Goal: Transaction & Acquisition: Purchase product/service

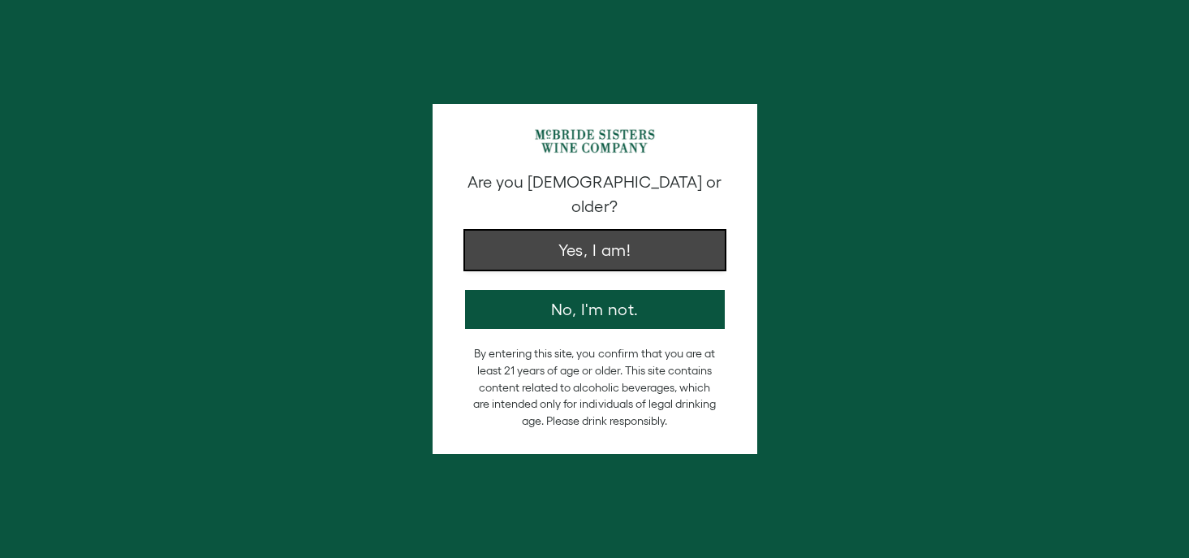
click at [595, 231] on button "Yes, I am!" at bounding box center [595, 250] width 260 height 39
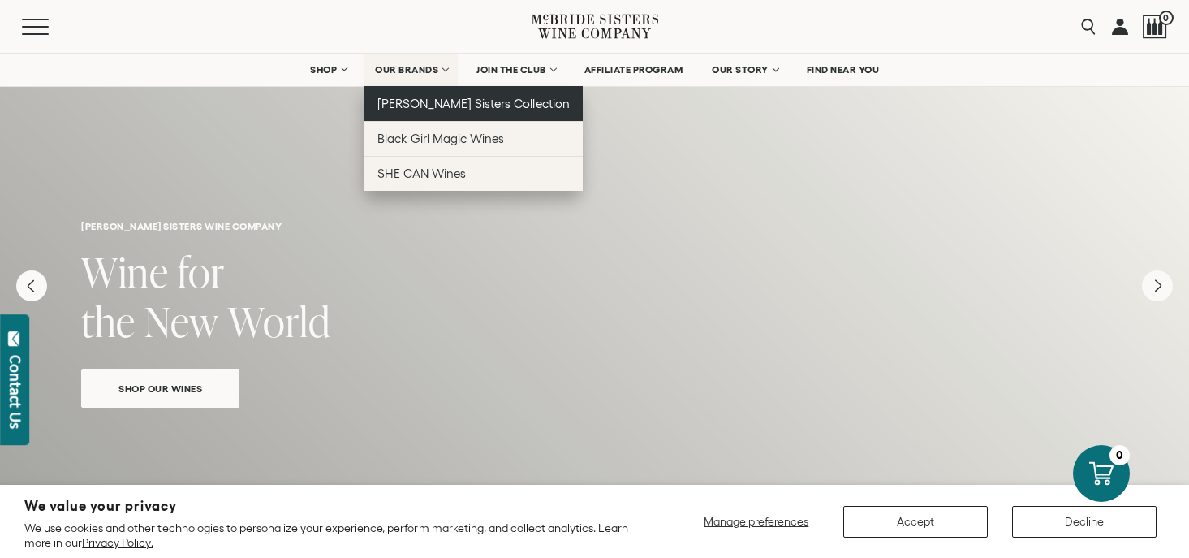
click at [429, 104] on span "[PERSON_NAME] Sisters Collection" at bounding box center [473, 104] width 192 height 14
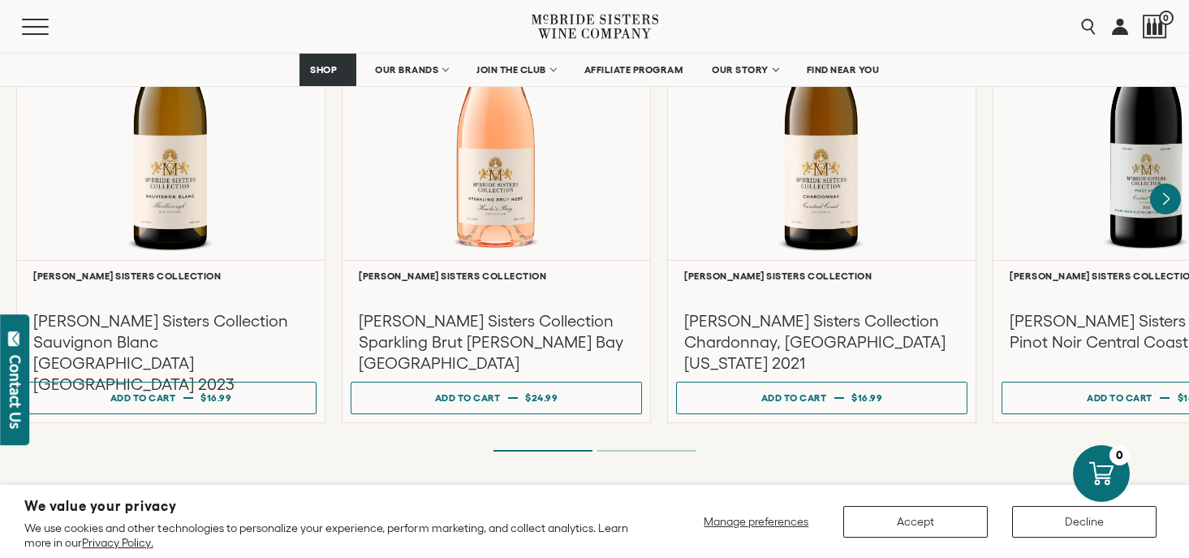
scroll to position [1484, 0]
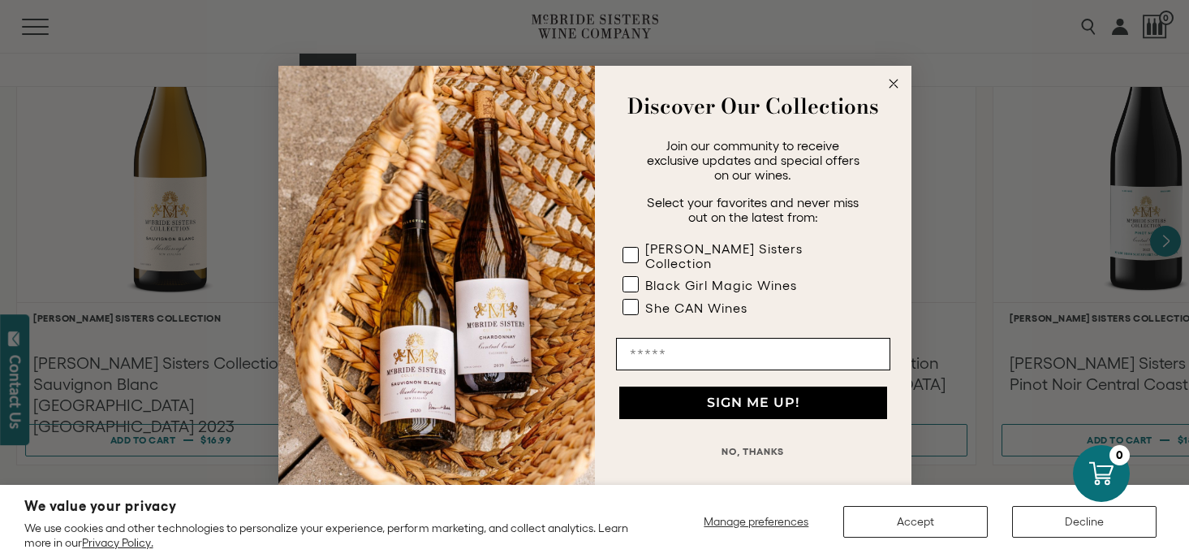
click at [894, 88] on circle "Close dialog" at bounding box center [893, 84] width 19 height 19
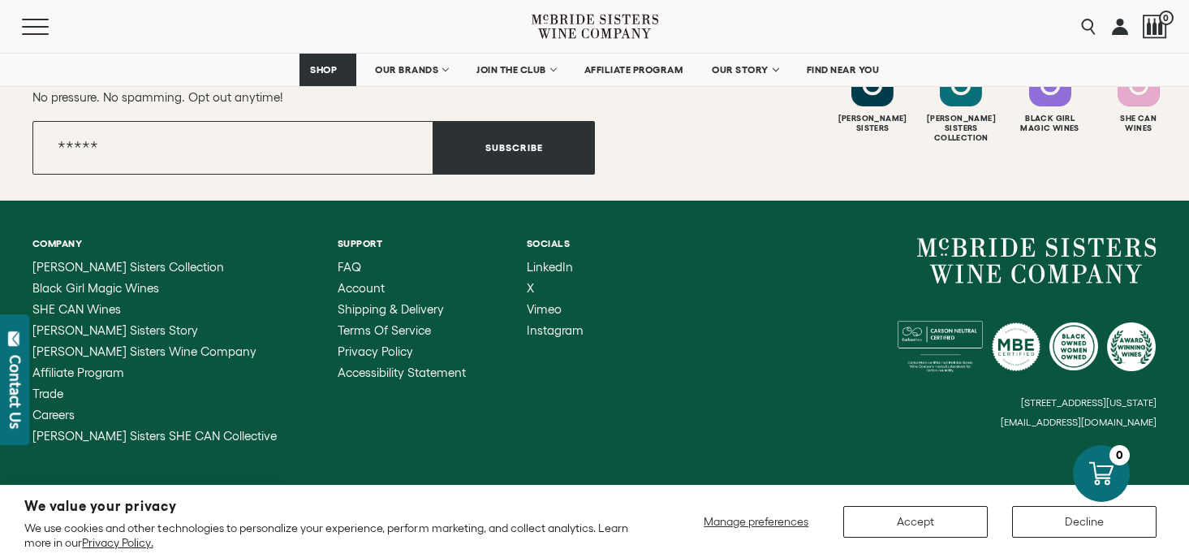
scroll to position [7458, 0]
